Goal: Navigation & Orientation: Find specific page/section

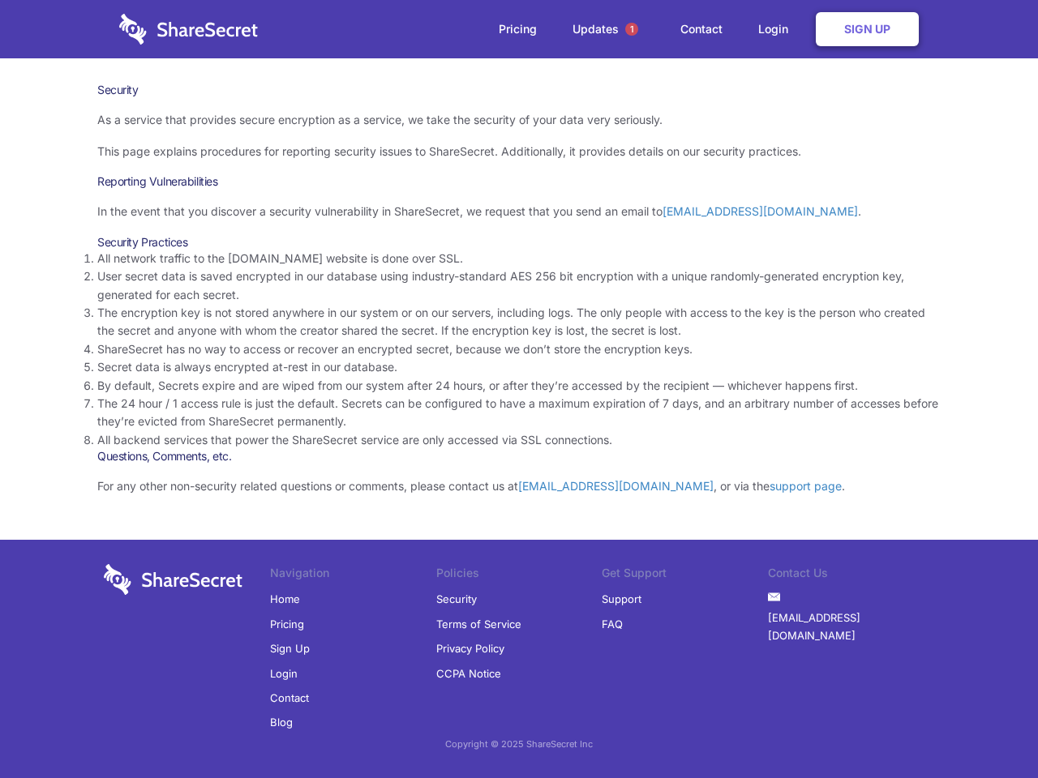
click at [519, 389] on li "By default, Secrets expire and are wiped from our system after 24 hours, or aft…" at bounding box center [518, 386] width 843 height 18
click at [631, 29] on span "1" at bounding box center [631, 29] width 13 height 13
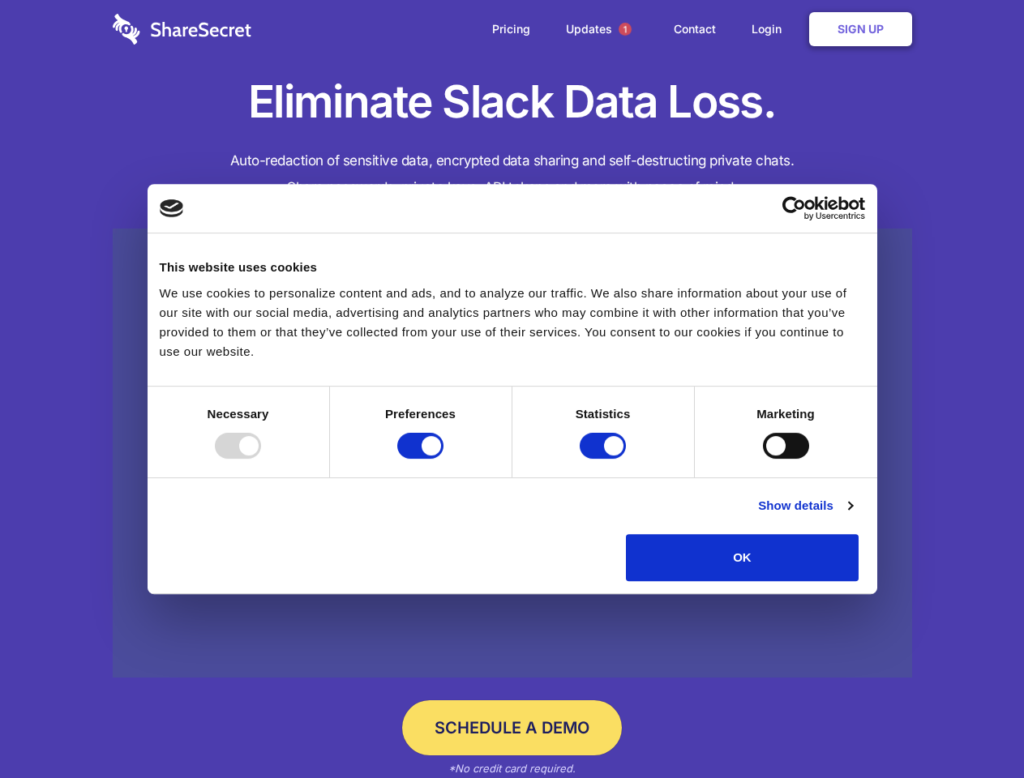
click at [261, 459] on div at bounding box center [238, 446] width 46 height 26
click at [443, 459] on input "Preferences" at bounding box center [420, 446] width 46 height 26
checkbox input "false"
click at [605, 459] on input "Statistics" at bounding box center [603, 446] width 46 height 26
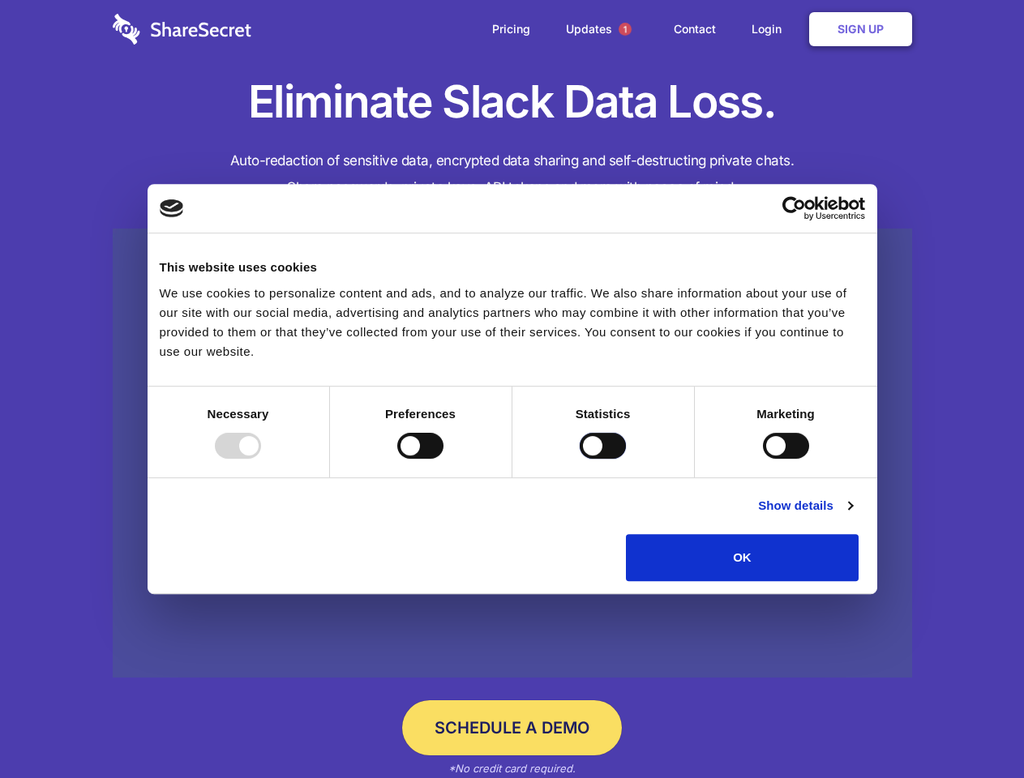
checkbox input "false"
click at [763, 459] on input "Marketing" at bounding box center [786, 446] width 46 height 26
checkbox input "true"
click at [852, 516] on link "Show details" at bounding box center [805, 505] width 94 height 19
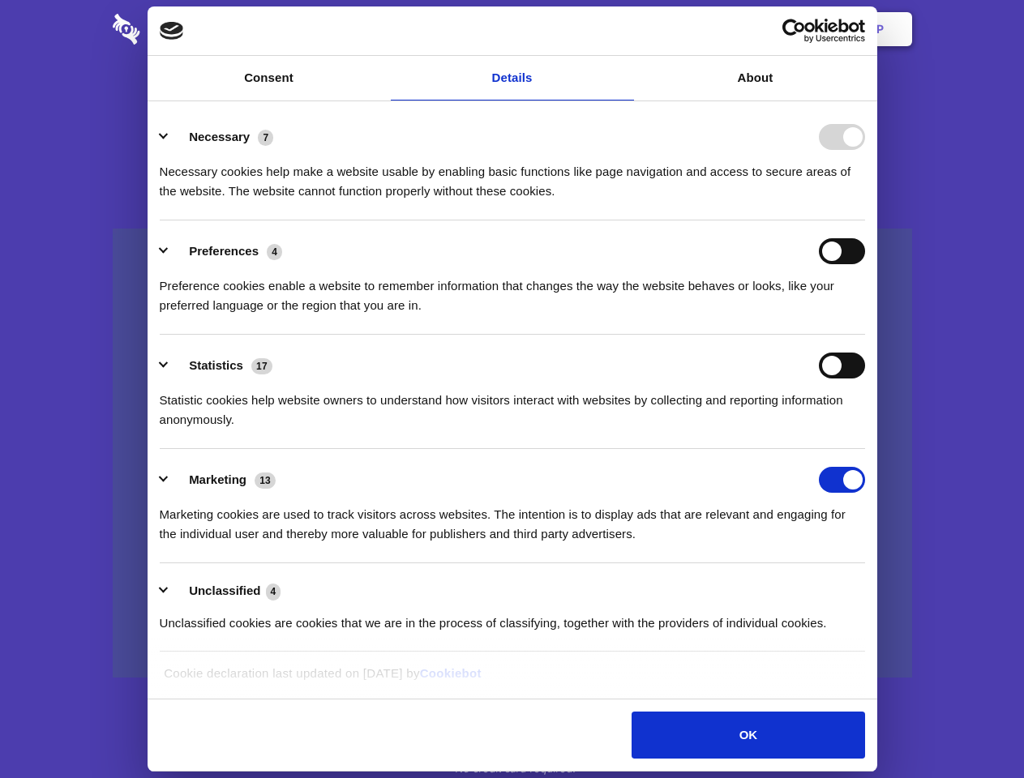
click at [865, 201] on div "Necessary 7 Necessary cookies help make a website usable by enabling basic func…" at bounding box center [512, 162] width 705 height 77
click at [624, 29] on span "1" at bounding box center [625, 29] width 13 height 13
